Goal: Task Accomplishment & Management: Use online tool/utility

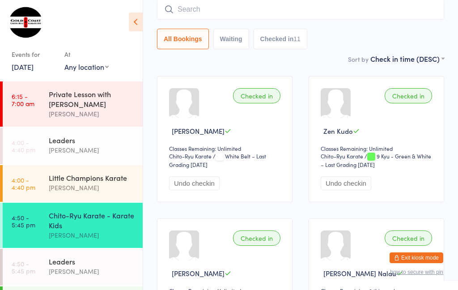
scroll to position [48, 0]
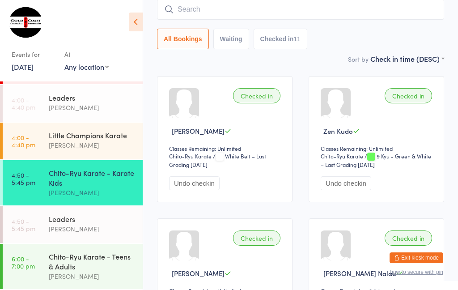
click at [37, 246] on link "6:00 - 7:00 pm Chito-Ryu Karate - Teens & Adults [PERSON_NAME]" at bounding box center [73, 266] width 140 height 45
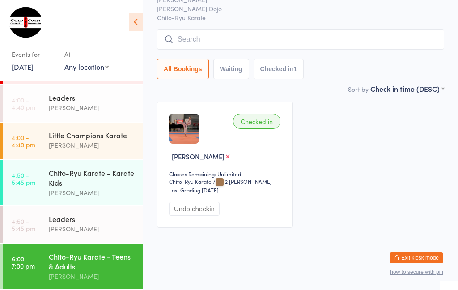
scroll to position [67, 0]
click at [177, 29] on input "search" at bounding box center [300, 39] width 287 height 21
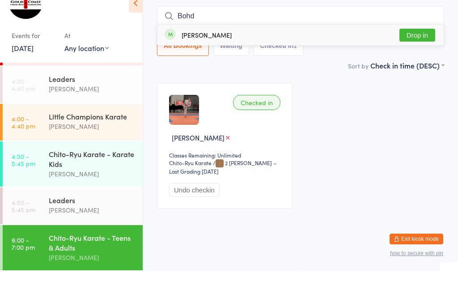
type input "Bohd"
click at [425, 47] on button "Drop in" at bounding box center [417, 53] width 36 height 13
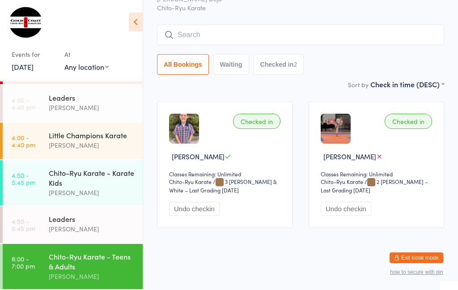
click at [200, 25] on input "search" at bounding box center [300, 35] width 287 height 21
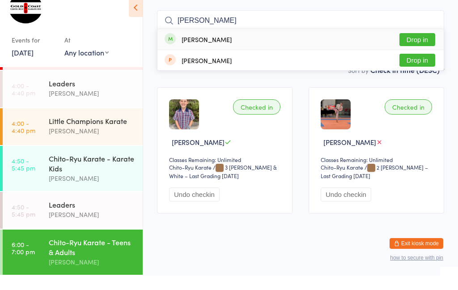
type input "[PERSON_NAME]"
click at [129, 45] on div "Events for [DATE] D Sep, YYYY [DATE] Sun Mon Tue Wed Thu Fri Sat 36 31 01 02 03…" at bounding box center [71, 41] width 143 height 82
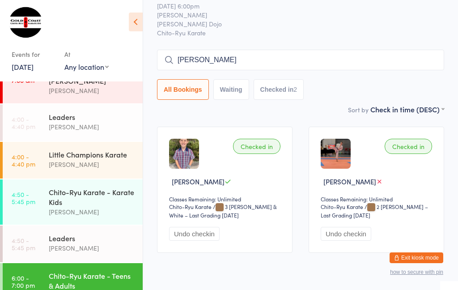
scroll to position [12, 0]
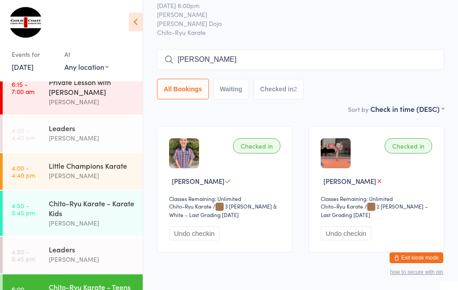
click at [75, 289] on div "Chito-Ryu Karate - Teens & Adults" at bounding box center [92, 292] width 86 height 20
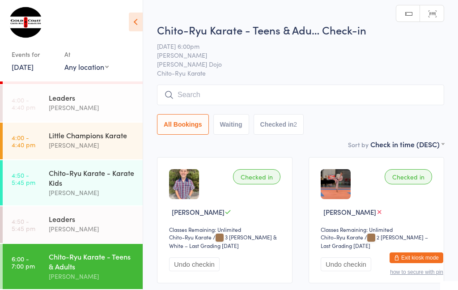
scroll to position [48, 0]
click at [203, 92] on input "search" at bounding box center [300, 94] width 287 height 21
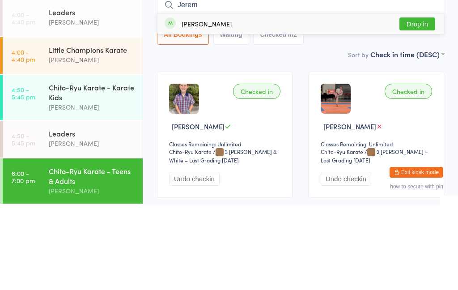
type input "Jerem"
click at [411, 103] on button "Drop in" at bounding box center [417, 109] width 36 height 13
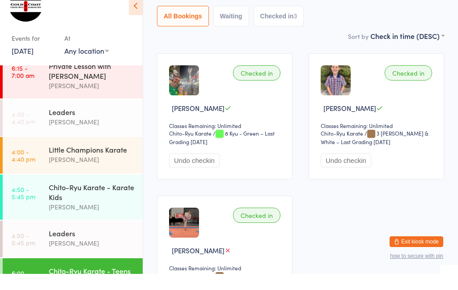
scroll to position [33, 0]
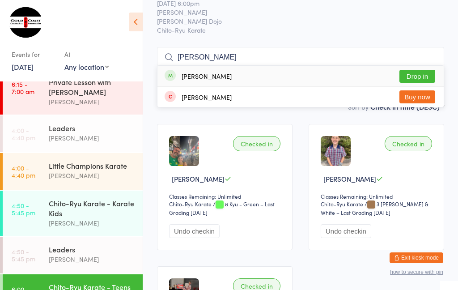
type input "[PERSON_NAME]"
click at [423, 70] on button "Drop in" at bounding box center [417, 76] width 36 height 13
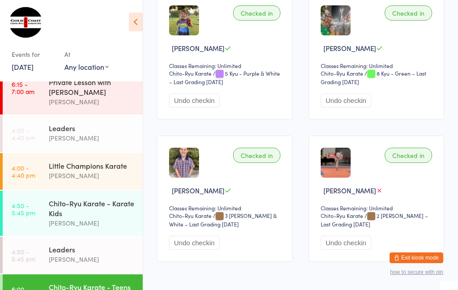
scroll to position [162, 0]
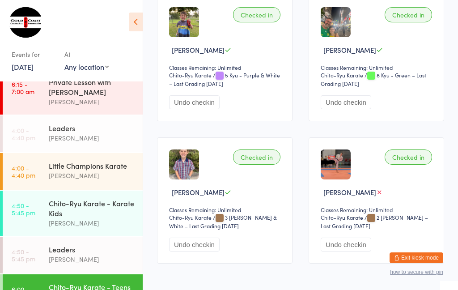
click at [82, 260] on div "[PERSON_NAME]" at bounding box center [92, 259] width 86 height 10
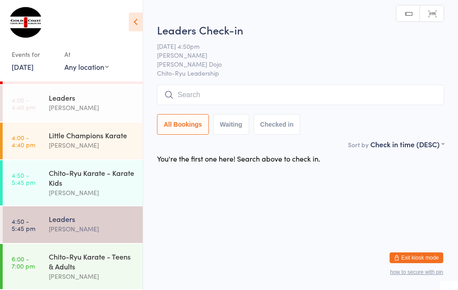
scroll to position [48, 0]
click at [86, 257] on div "Chito-Ryu Karate - Teens & Adults" at bounding box center [92, 261] width 86 height 20
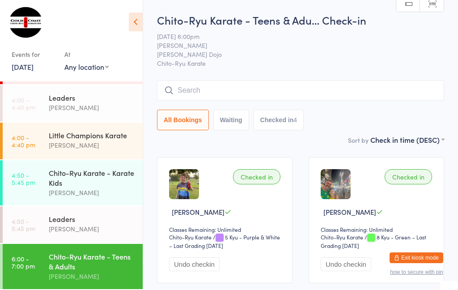
click at [240, 81] on input "search" at bounding box center [300, 90] width 287 height 21
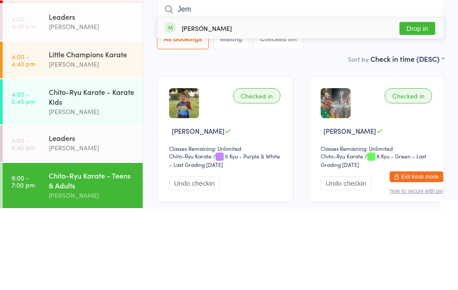
type input "Jem"
click at [421, 99] on div "[PERSON_NAME] Drop in" at bounding box center [300, 109] width 286 height 21
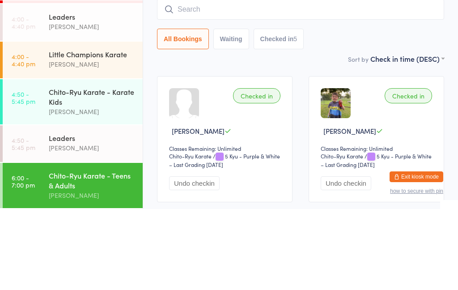
scroll to position [81, 0]
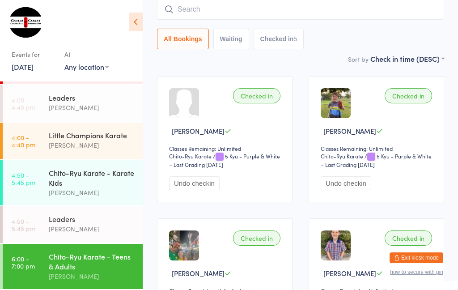
click at [200, 8] on input "search" at bounding box center [300, 9] width 287 height 21
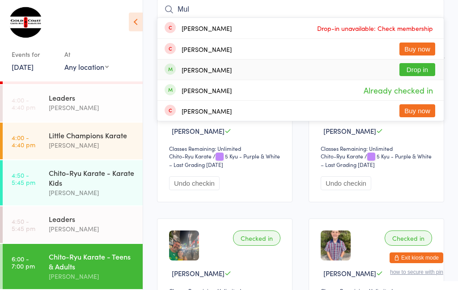
type input "Mul"
click at [414, 72] on button "Drop in" at bounding box center [417, 69] width 36 height 13
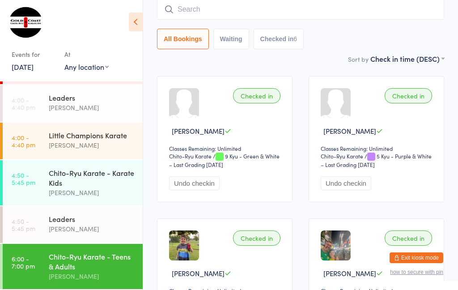
click at [202, 10] on input "search" at bounding box center [300, 9] width 287 height 21
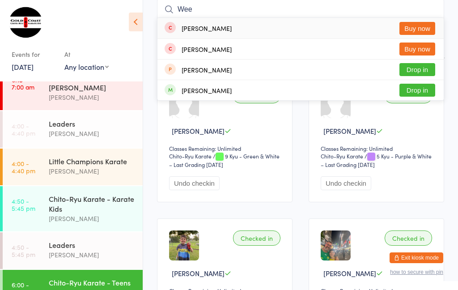
scroll to position [12, 0]
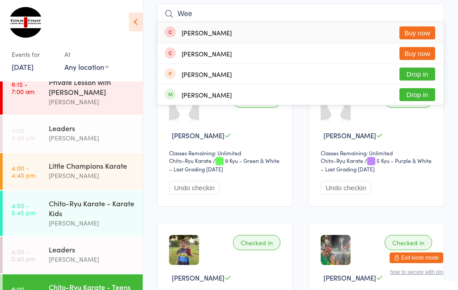
type input "Wee"
click at [410, 95] on button "Drop in" at bounding box center [417, 94] width 36 height 13
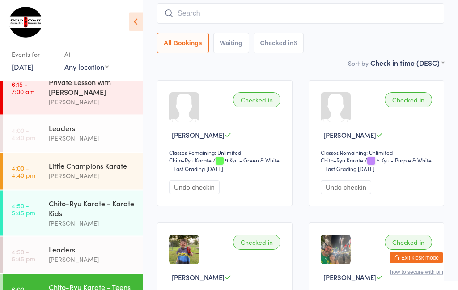
scroll to position [77, 0]
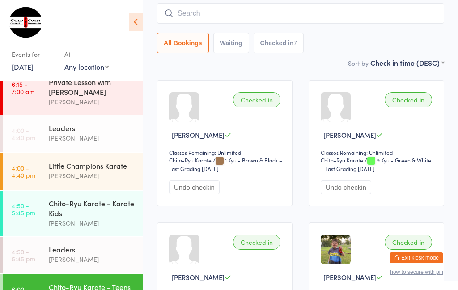
click at [231, 11] on input "search" at bounding box center [300, 13] width 287 height 21
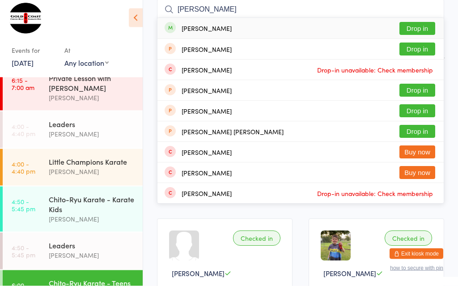
type input "[PERSON_NAME]"
click at [413, 26] on button "Drop in" at bounding box center [417, 32] width 36 height 13
